Goal: Information Seeking & Learning: Compare options

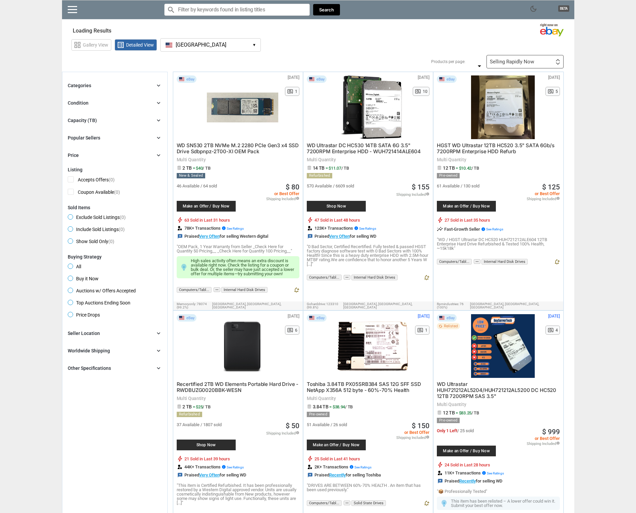
type input "*"
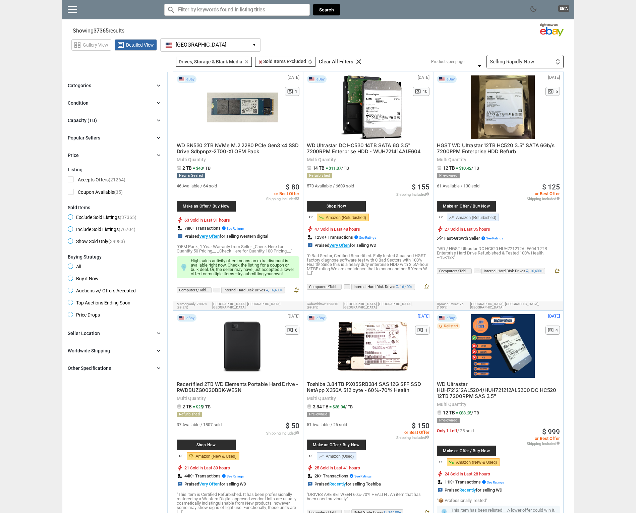
click at [86, 120] on div "Capacity (TB)" at bounding box center [82, 120] width 29 height 7
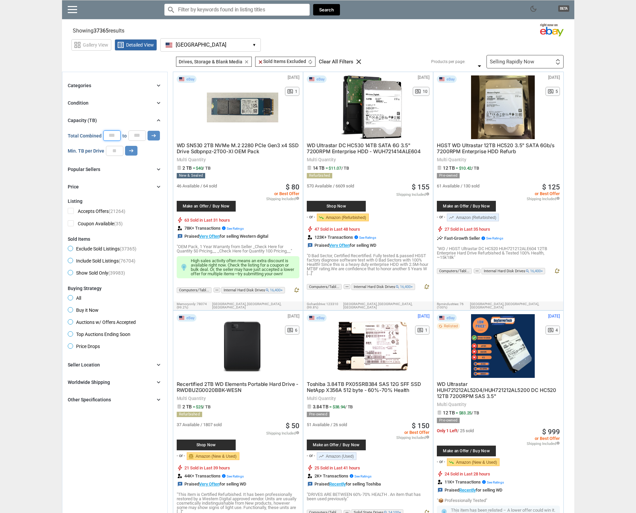
drag, startPoint x: 118, startPoint y: 136, endPoint x: 91, endPoint y: 130, distance: 27.4
click at [91, 130] on div "Capacity (TB) chevron_right 0 0 0 0 0 *** Total Combined * to * arrow_right_alt…" at bounding box center [115, 136] width 94 height 40
type input "**"
drag, startPoint x: 140, startPoint y: 134, endPoint x: 131, endPoint y: 134, distance: 9.7
click at [131, 134] on input "*" at bounding box center [136, 135] width 17 height 10
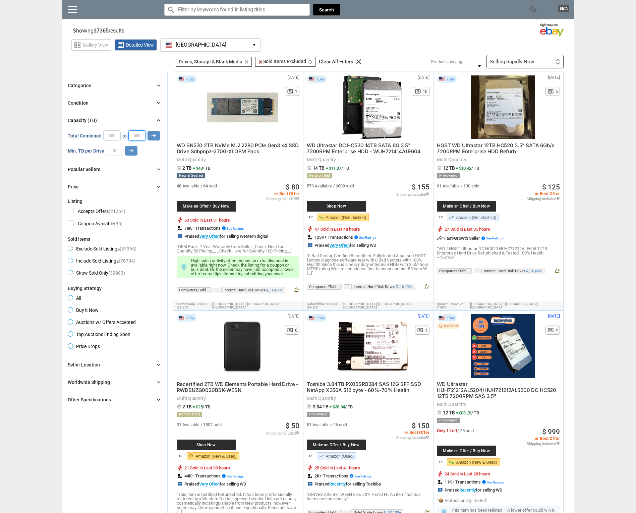
type input "***"
click at [110, 150] on input "number" at bounding box center [114, 151] width 17 height 10
type input "**"
click at [72, 310] on span "Buy it Now" at bounding box center [83, 311] width 31 height 8
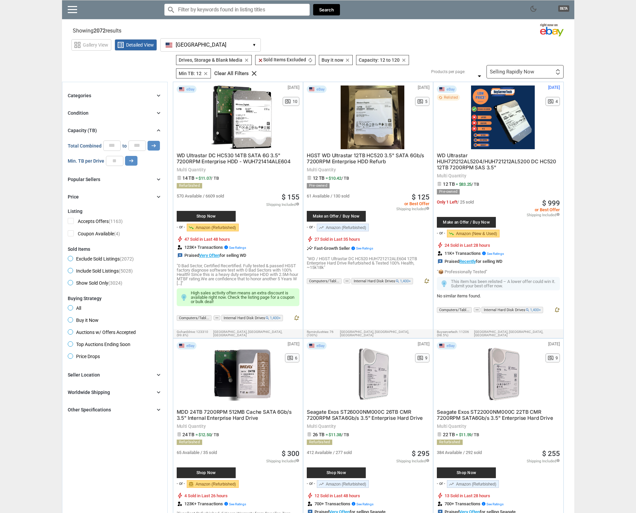
click at [80, 95] on div "Categories" at bounding box center [79, 95] width 23 height 7
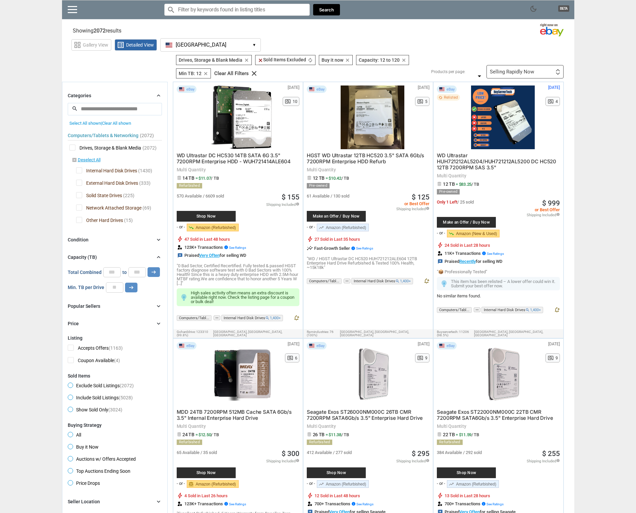
click at [74, 147] on span "Drives, Storage & Blank Media" at bounding box center [105, 149] width 72 height 8
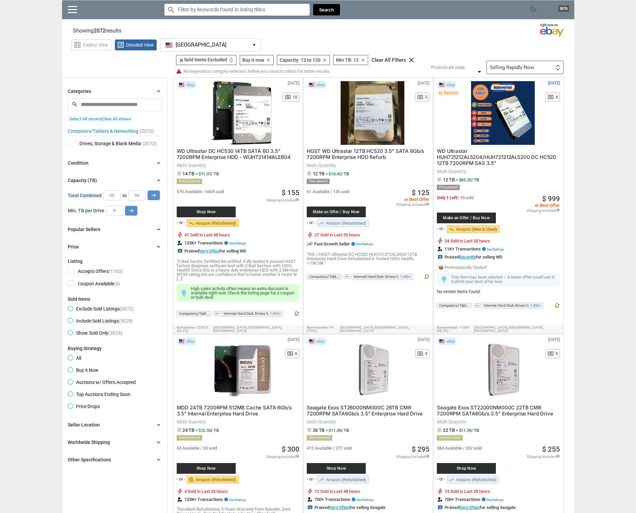
click at [91, 143] on span "Drives, Storage & Blank Media" at bounding box center [105, 144] width 72 height 8
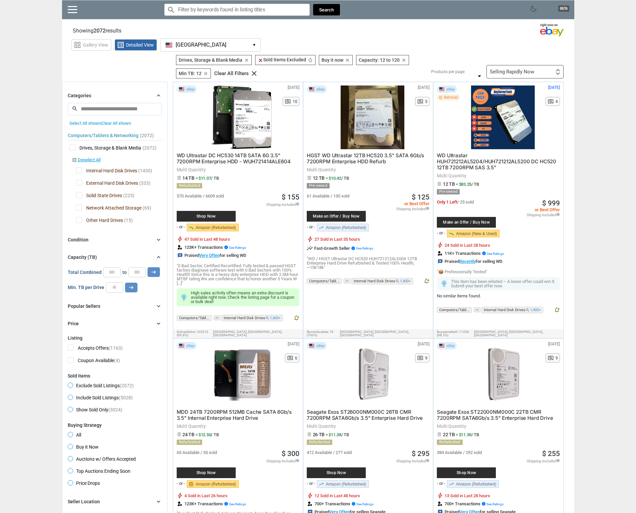
click at [91, 146] on span "Drives, Storage & Blank Media" at bounding box center [105, 149] width 72 height 8
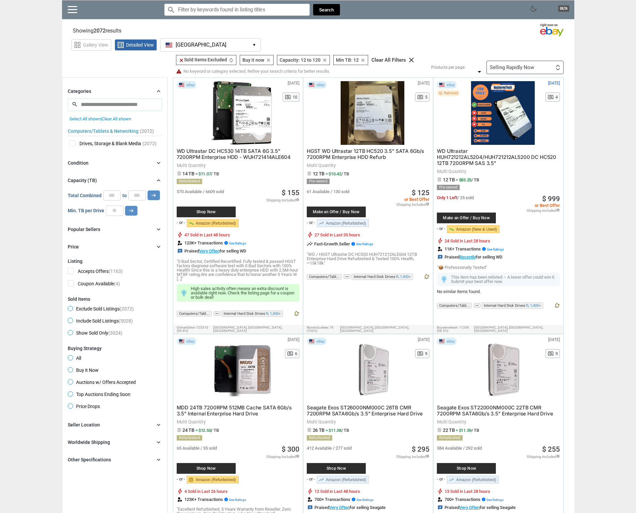
click at [89, 145] on span "Drives, Storage & Blank Media" at bounding box center [105, 144] width 72 height 8
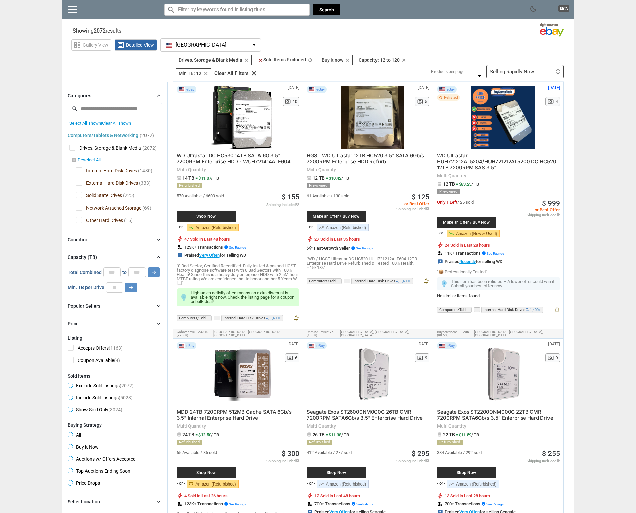
click at [81, 162] on link "disabled_by_default Deselect All" at bounding box center [86, 160] width 29 height 6
click at [79, 172] on span "Internal Hard Disk Drives" at bounding box center [106, 171] width 61 height 8
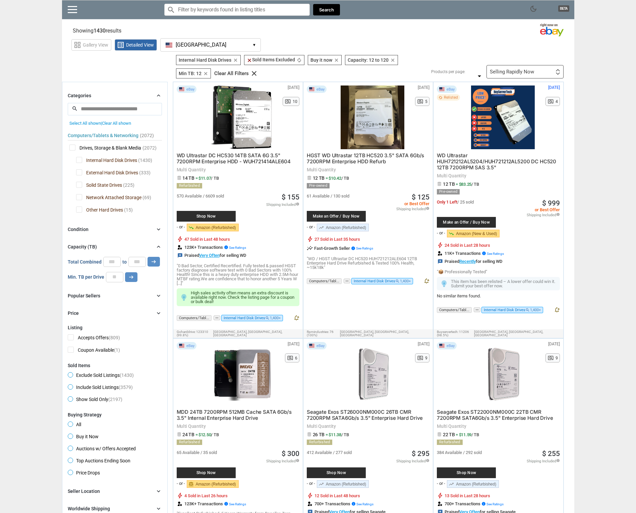
click at [76, 227] on div "Condition" at bounding box center [78, 229] width 21 height 7
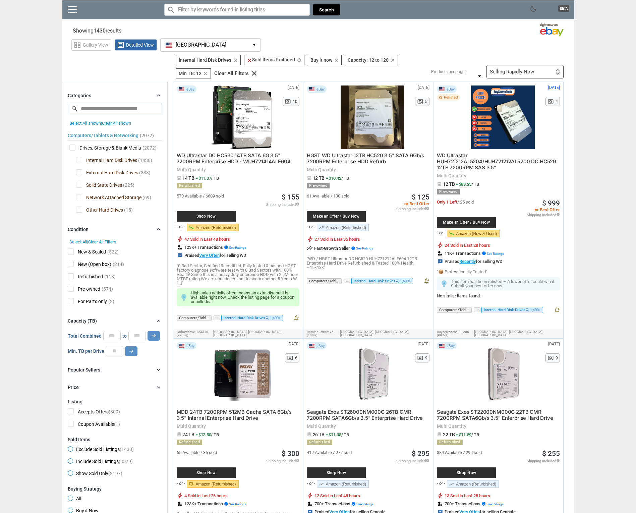
click at [73, 287] on span "Pre-owned" at bounding box center [84, 290] width 33 height 8
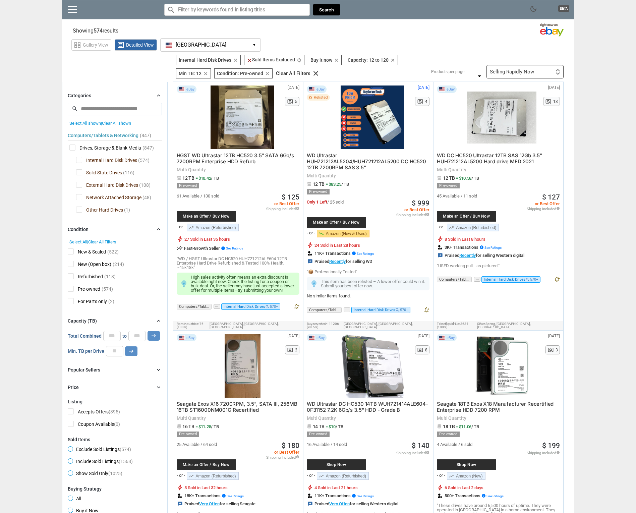
click at [72, 265] on span "New (Open box)" at bounding box center [90, 265] width 44 height 8
click at [71, 251] on span "New & Sealed" at bounding box center [87, 252] width 38 height 8
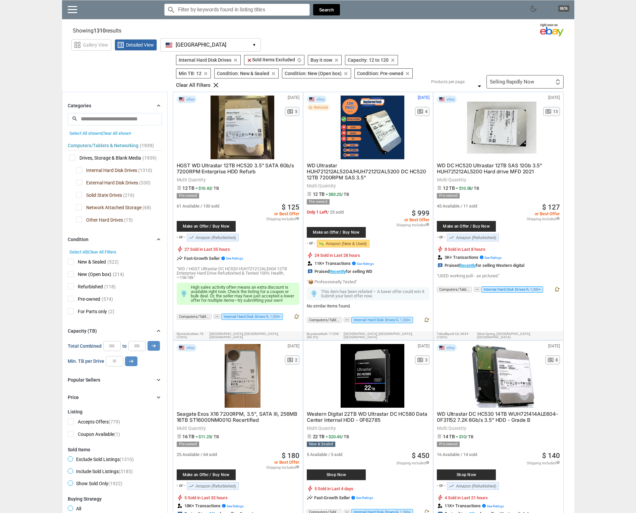
click at [506, 80] on div "Selling Rapidly Now" at bounding box center [512, 81] width 44 height 5
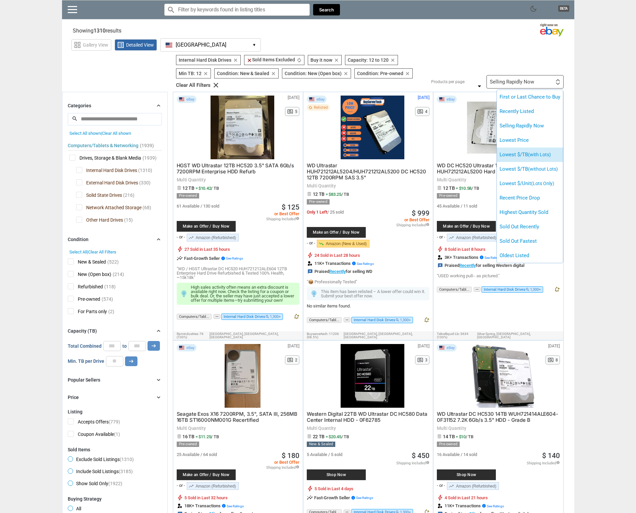
click at [513, 152] on li "Lowest $/TB (with Lots)" at bounding box center [530, 155] width 66 height 14
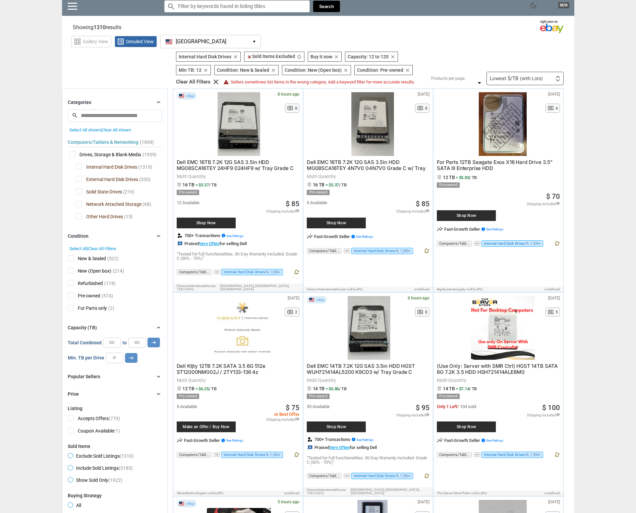
scroll to position [3, 0]
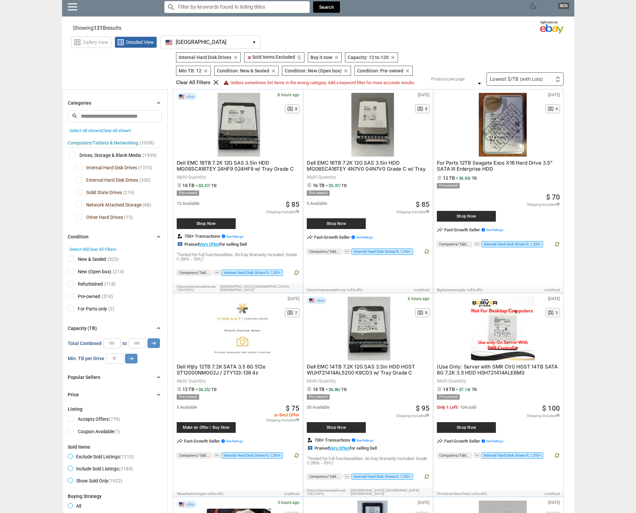
click at [110, 116] on input "search" at bounding box center [115, 116] width 94 height 12
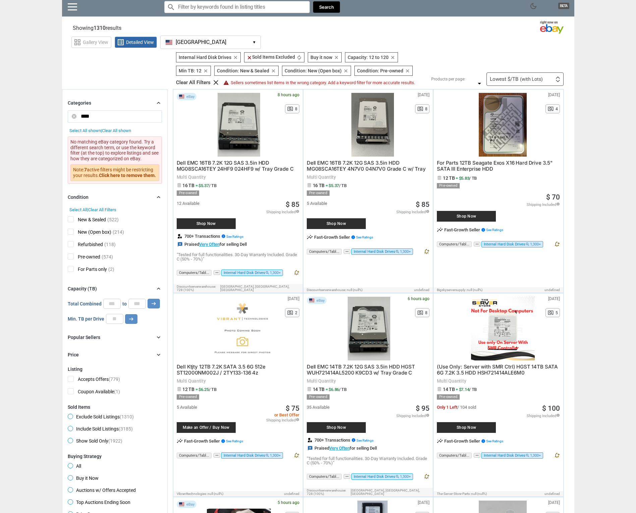
type input "****"
click at [153, 302] on button "arrow_right_alt" at bounding box center [154, 304] width 12 height 10
drag, startPoint x: 101, startPoint y: 113, endPoint x: 72, endPoint y: 113, distance: 29.2
click at [72, 113] on input "****" at bounding box center [115, 116] width 94 height 12
drag, startPoint x: 104, startPoint y: 119, endPoint x: 74, endPoint y: 116, distance: 29.7
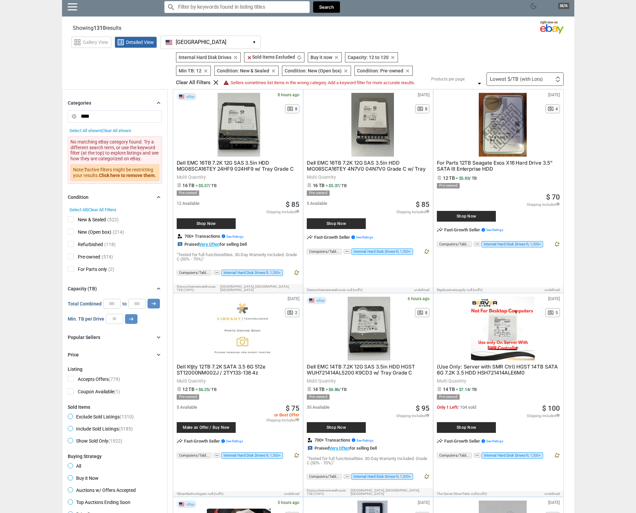
click at [74, 116] on div "search **** close" at bounding box center [115, 116] width 94 height 12
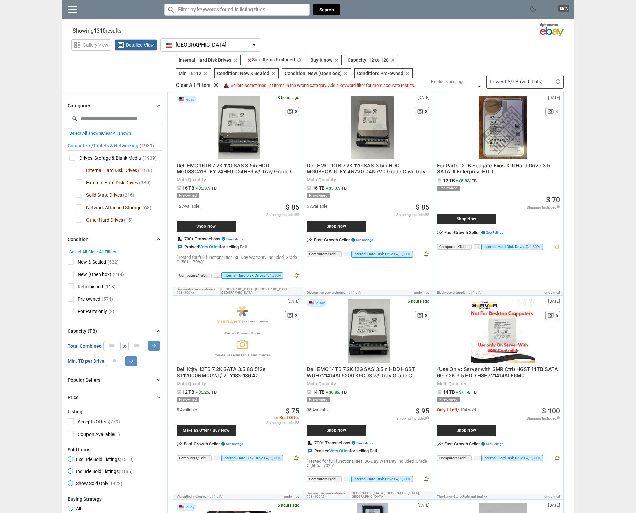
click at [184, 10] on input "Search for models" at bounding box center [237, 10] width 146 height 12
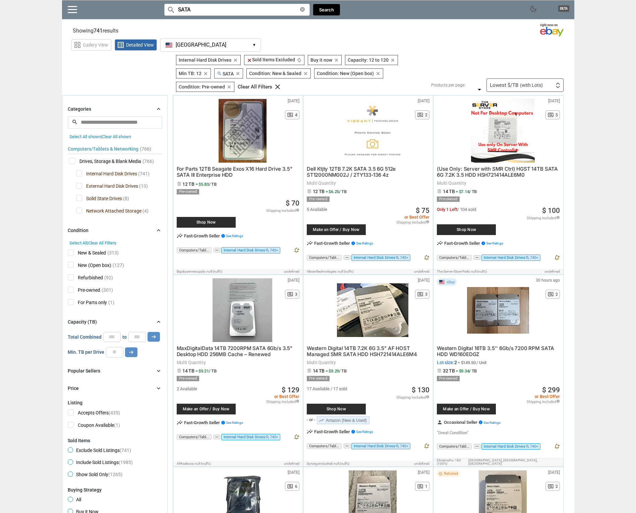
type input "SATA"
click at [359, 352] on span "Western Digital 14TB 7.2K 6G 3.5" AF HOST Managed SMR SATA HDD HSH721414ALE6M4" at bounding box center [362, 351] width 110 height 12
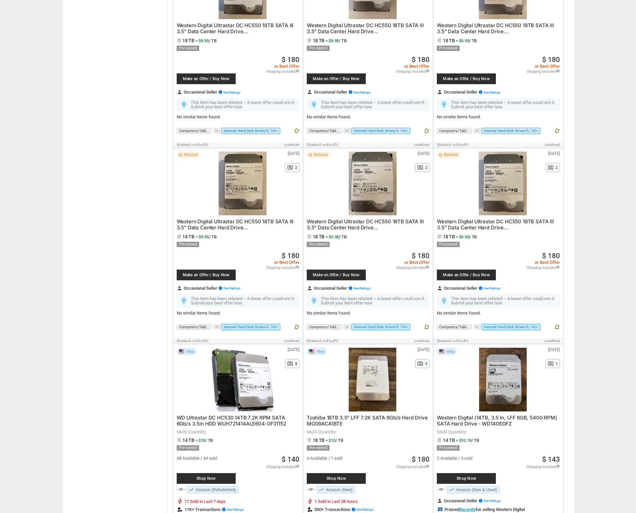
scroll to position [711, 0]
click at [215, 414] on span "WD Ultrastar DC HC530 14TB 7.2K RPM SATA 6Gb/s 3.5in HDD WUH721414ALE604-0F31152" at bounding box center [232, 420] width 110 height 12
